Goal: Navigation & Orientation: Understand site structure

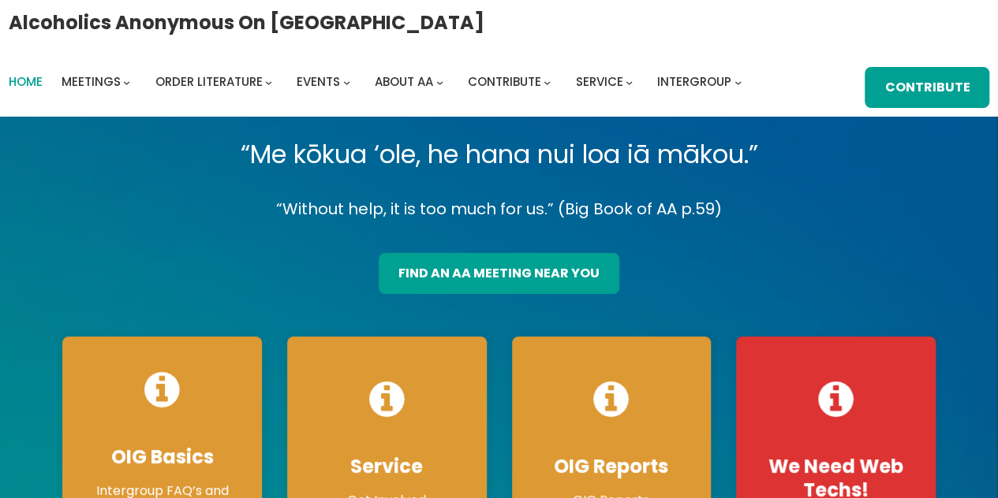
click at [33, 85] on span "Home" at bounding box center [26, 81] width 34 height 17
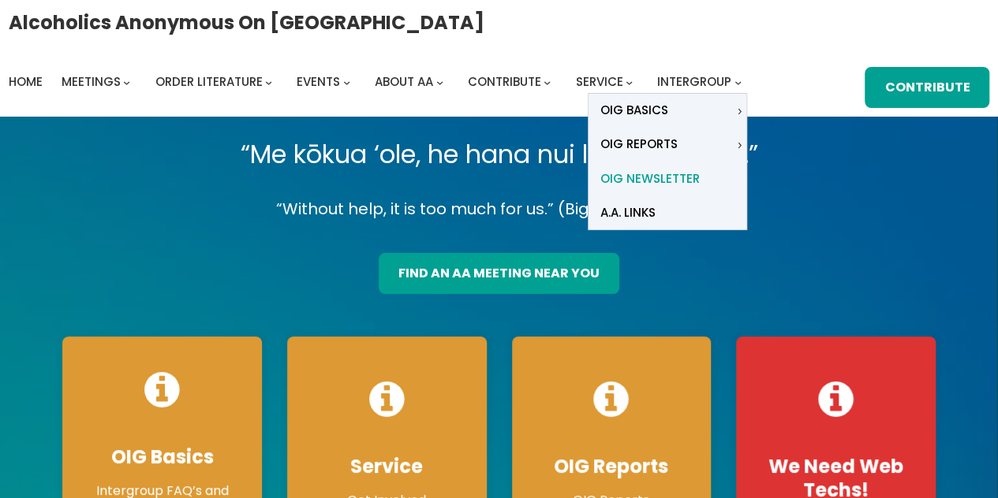
click at [631, 178] on span "OIG Newsletter" at bounding box center [649, 179] width 99 height 22
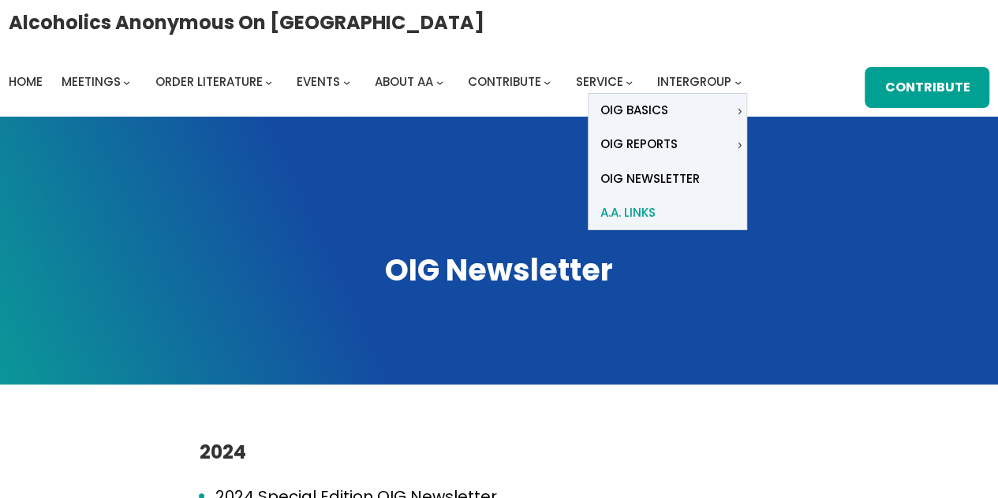
click at [652, 213] on span "A.A. Links" at bounding box center [627, 213] width 55 height 22
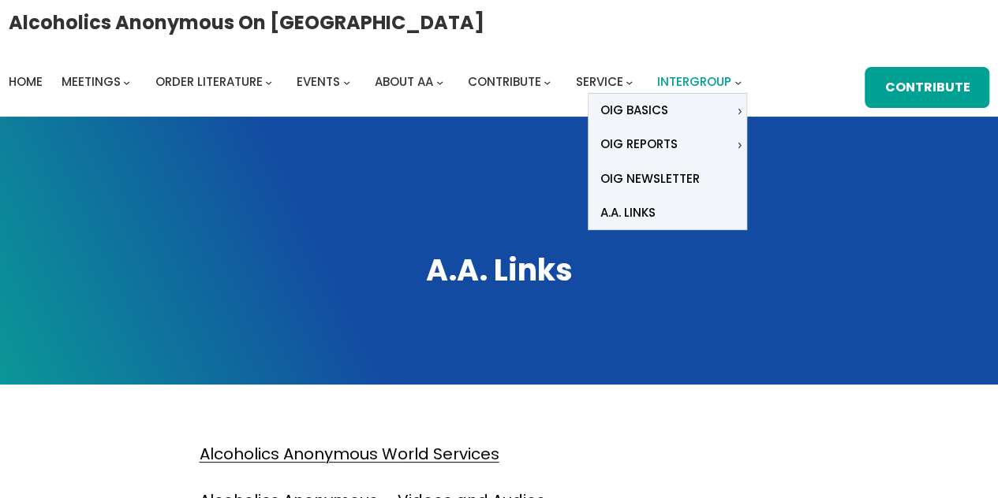
click at [700, 84] on span "Intergroup" at bounding box center [694, 81] width 74 height 17
